Goal: Transaction & Acquisition: Purchase product/service

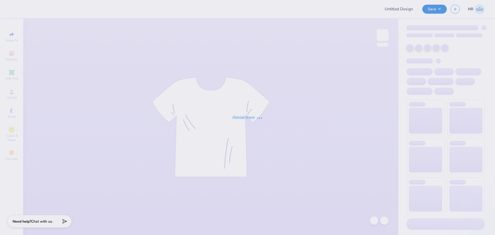
type input "Run Club"
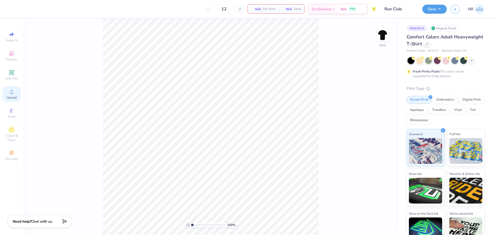
click at [9, 95] on span "Upload" at bounding box center [11, 97] width 10 height 4
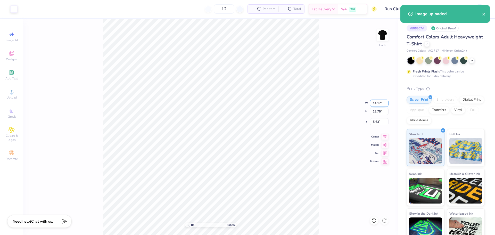
click at [378, 104] on input "14.17" at bounding box center [379, 103] width 19 height 7
type input "3.50"
type input "3.39"
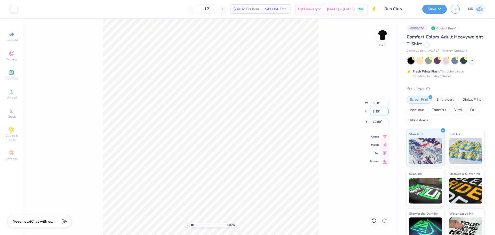
click at [376, 112] on input "3.39" at bounding box center [379, 111] width 19 height 7
click at [377, 119] on input "10.80" at bounding box center [379, 121] width 19 height 7
type input "3.00"
click at [381, 32] on img at bounding box center [382, 35] width 21 height 21
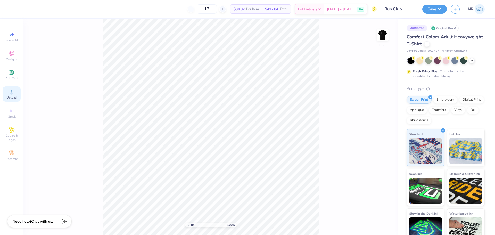
click at [14, 93] on icon at bounding box center [12, 91] width 6 height 6
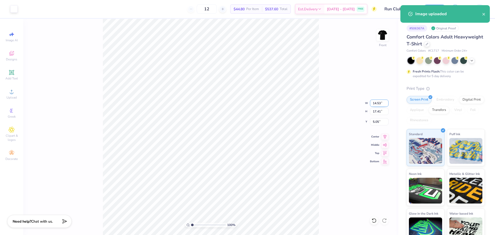
click at [378, 103] on input "14.53" at bounding box center [379, 103] width 19 height 7
type input "9.00"
type input "10.78"
type input "8.36"
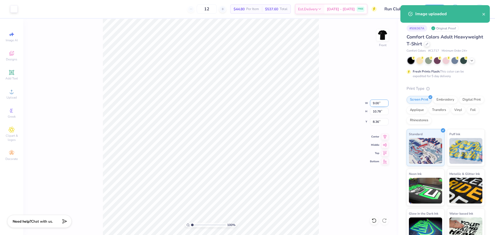
click at [373, 106] on input "9.00" at bounding box center [379, 103] width 19 height 7
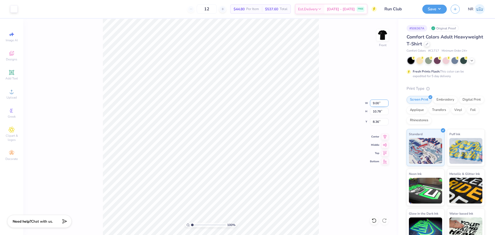
click at [374, 105] on input "9.00" at bounding box center [379, 103] width 19 height 7
type input "10.00"
type input "11.98"
click at [375, 112] on input "11.98" at bounding box center [379, 111] width 19 height 7
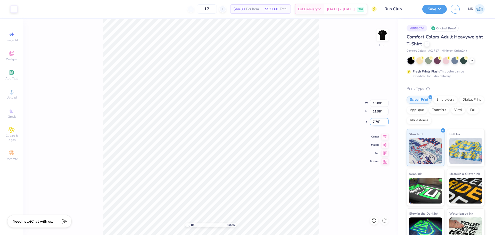
click at [379, 120] on input "7.76" at bounding box center [379, 121] width 19 height 7
click at [376, 121] on input "7.76" at bounding box center [379, 121] width 19 height 7
type input "3.00"
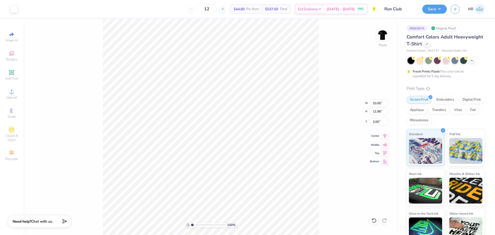
click at [384, 135] on icon at bounding box center [384, 136] width 7 height 6
click at [384, 37] on img at bounding box center [382, 35] width 21 height 21
click at [384, 34] on img at bounding box center [382, 35] width 21 height 21
click at [328, 46] on div "100 % Front W 10.00 10.00 " H 11.98 11.98 " Y 3.00 3.00 " Center Middle Top Bot…" at bounding box center [210, 127] width 375 height 216
click at [383, 36] on img at bounding box center [382, 35] width 21 height 21
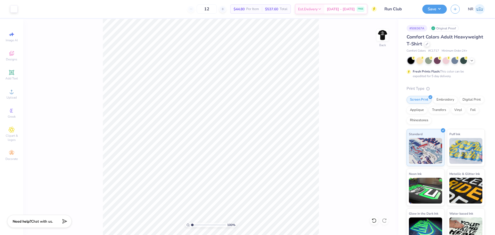
click at [320, 38] on div "100 % Back" at bounding box center [210, 127] width 375 height 216
click at [385, 34] on img at bounding box center [382, 35] width 21 height 21
click at [329, 45] on div "100 % Front" at bounding box center [210, 127] width 375 height 216
click at [429, 10] on button "Save" at bounding box center [434, 8] width 24 height 9
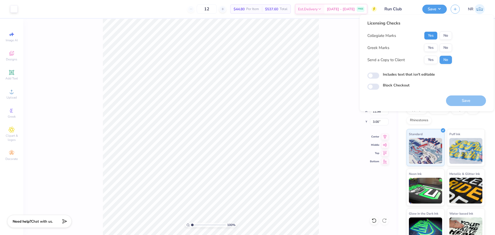
click at [433, 35] on button "Yes" at bounding box center [430, 35] width 13 height 8
click at [449, 45] on button "No" at bounding box center [446, 48] width 12 height 8
click at [469, 100] on button "Save" at bounding box center [466, 100] width 40 height 11
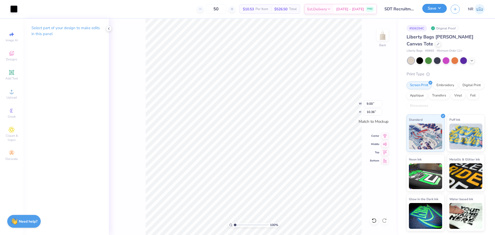
click at [441, 9] on button "Save" at bounding box center [434, 8] width 24 height 9
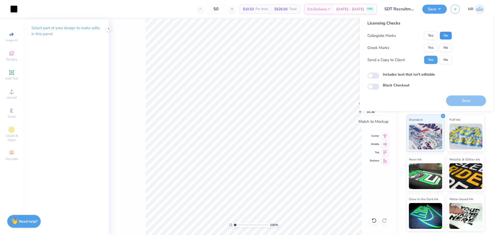
click at [444, 36] on button "No" at bounding box center [446, 35] width 12 height 8
click at [448, 46] on button "No" at bounding box center [446, 48] width 12 height 8
click at [430, 46] on button "Yes" at bounding box center [430, 48] width 13 height 8
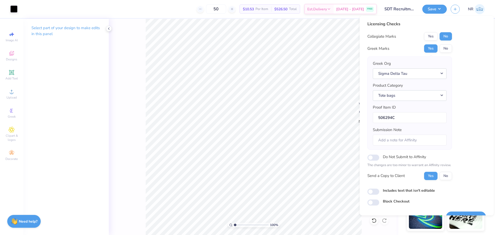
scroll to position [12, 0]
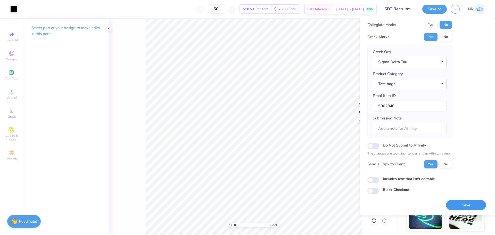
click at [464, 202] on button "Save" at bounding box center [466, 205] width 40 height 11
click at [172, 10] on div "50 $10.53 Per Item $526.50 Total Est. Delivery [DATE] - [DATE] FREE" at bounding box center [198, 9] width 355 height 18
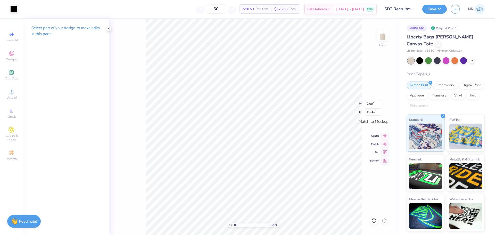
click at [141, 9] on div "50 $10.53 Per Item $526.50 Total Est. Delivery [DATE] - [DATE] FREE" at bounding box center [198, 9] width 355 height 18
click at [160, 10] on div "50 $10.53 Per Item $526.50 Total Est. Delivery [DATE] - [DATE] FREE" at bounding box center [198, 9] width 355 height 18
click at [167, 10] on div "50 $10.53 Per Item $526.50 Total Est. Delivery [DATE] - [DATE] FREE" at bounding box center [198, 9] width 355 height 18
click at [432, 10] on button "Save" at bounding box center [434, 8] width 24 height 9
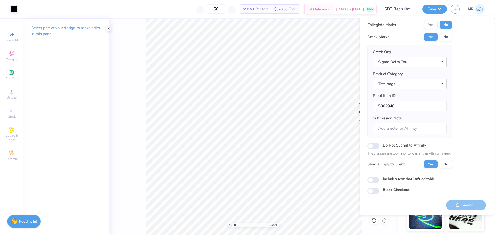
click at [167, 9] on div "50 $10.53 Per Item $526.50 Total Est. Delivery [DATE] - [DATE] FREE" at bounding box center [198, 9] width 355 height 18
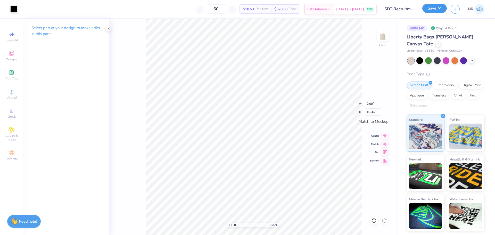
click at [438, 13] on button "Save" at bounding box center [434, 8] width 24 height 9
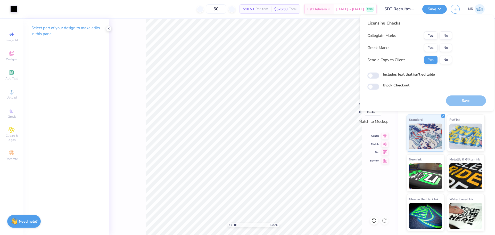
click at [155, 11] on div "50 $10.53 Per Item $526.50 Total Est. Delivery [DATE] - [DATE] FREE" at bounding box center [198, 9] width 355 height 18
